Goal: Transaction & Acquisition: Purchase product/service

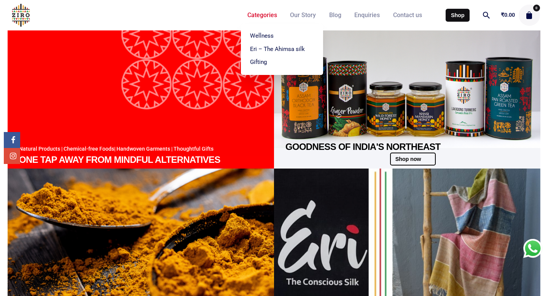
click at [253, 20] on link "Categories" at bounding box center [262, 15] width 43 height 17
click at [257, 34] on span "Wellness" at bounding box center [262, 35] width 24 height 7
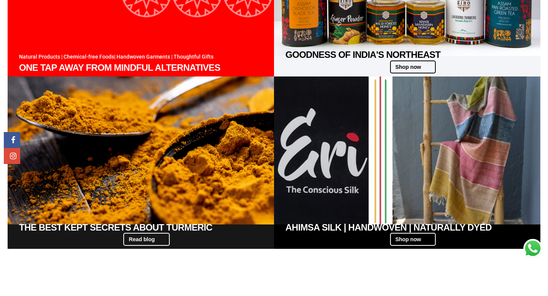
scroll to position [276, 0]
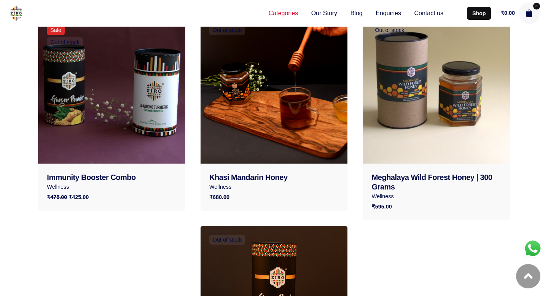
scroll to position [533, 0]
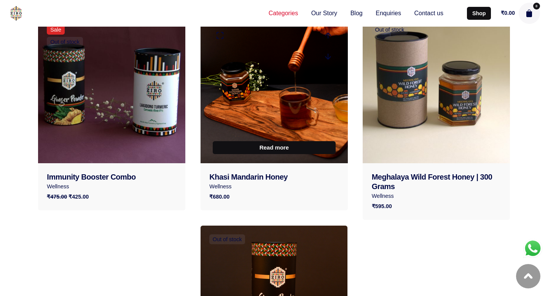
click at [273, 113] on link at bounding box center [274, 89] width 147 height 147
